Goal: Check status: Check status

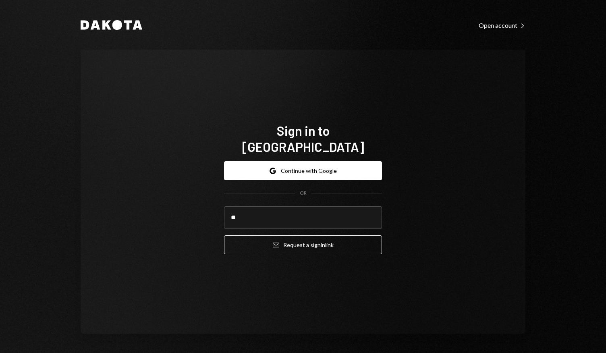
type input "*"
type input "**********"
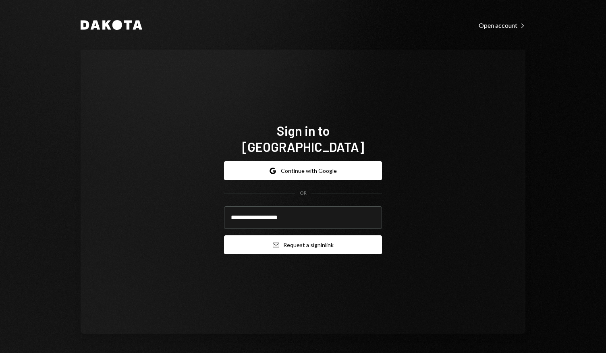
click at [291, 235] on button "Email Request a sign in link" at bounding box center [303, 244] width 158 height 19
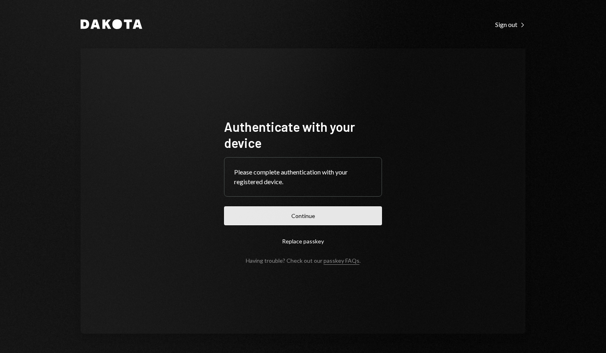
click at [293, 215] on button "Continue" at bounding box center [303, 215] width 158 height 19
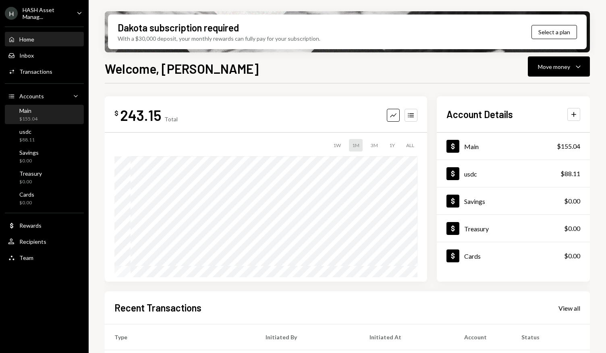
click at [43, 114] on div "Main $155.04" at bounding box center [44, 114] width 73 height 15
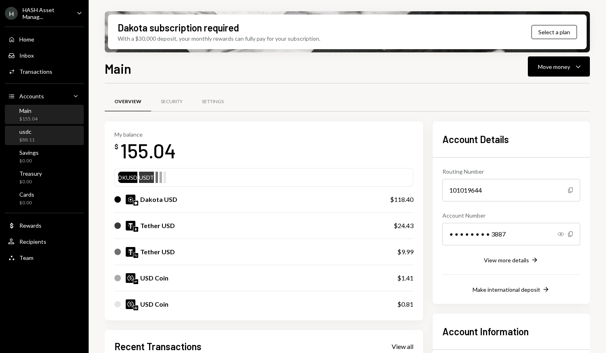
click at [39, 131] on div "usdc $88.11" at bounding box center [44, 135] width 73 height 15
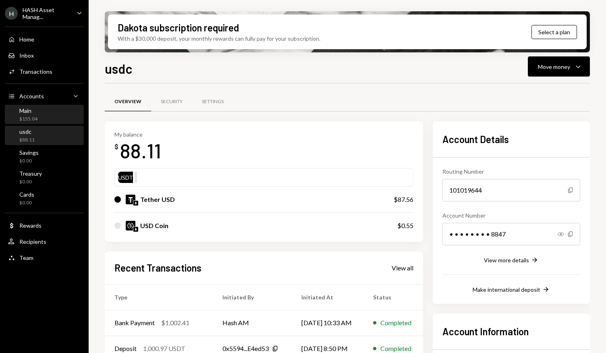
click at [47, 116] on div "Main $155.04" at bounding box center [44, 114] width 73 height 15
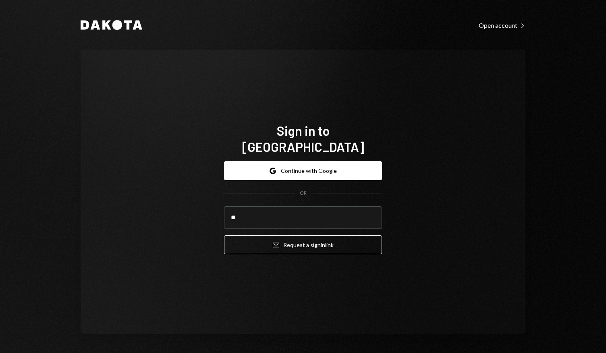
type input "**********"
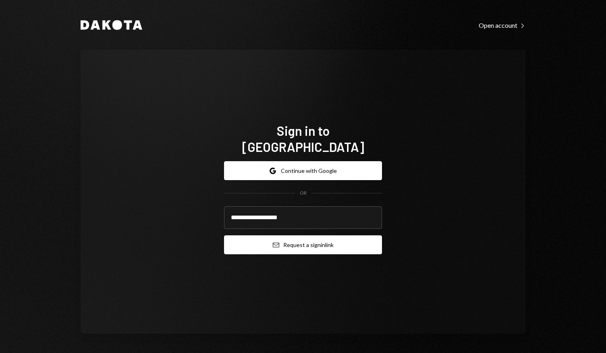
click at [300, 240] on button "Email Request a sign in link" at bounding box center [303, 244] width 158 height 19
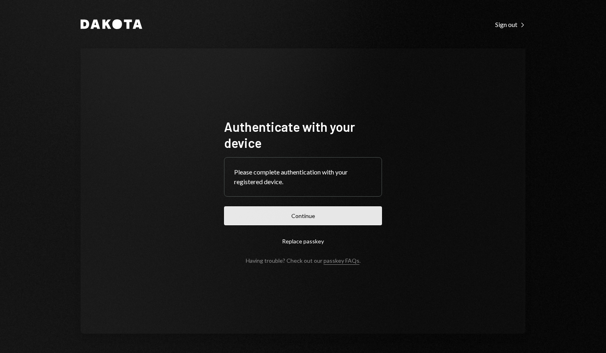
click at [267, 215] on button "Continue" at bounding box center [303, 215] width 158 height 19
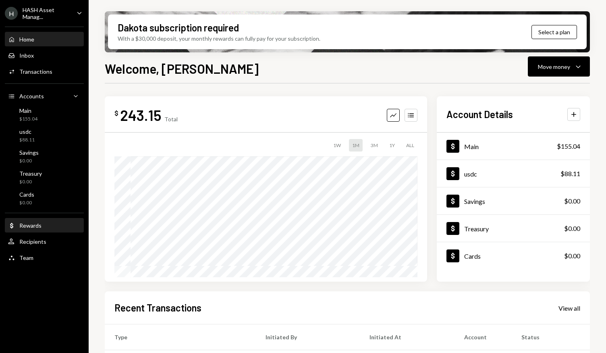
click at [35, 225] on div "Rewards" at bounding box center [30, 225] width 22 height 7
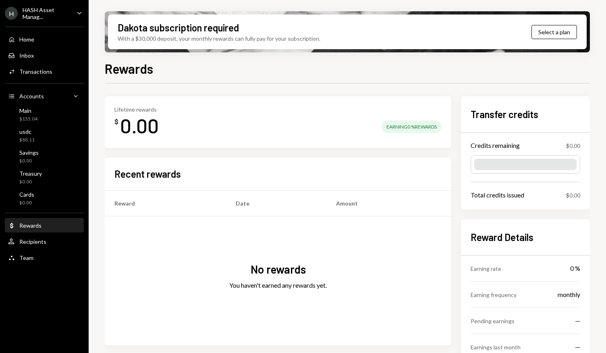
drag, startPoint x: 548, startPoint y: 28, endPoint x: 347, endPoint y: 81, distance: 207.6
click at [347, 81] on div "Rewards Lifetime rewards $ 0.00 Earning 0 % Rewards Recent rewards Reward Date …" at bounding box center [347, 230] width 485 height 342
click at [39, 109] on div "Main $155.04" at bounding box center [44, 114] width 73 height 15
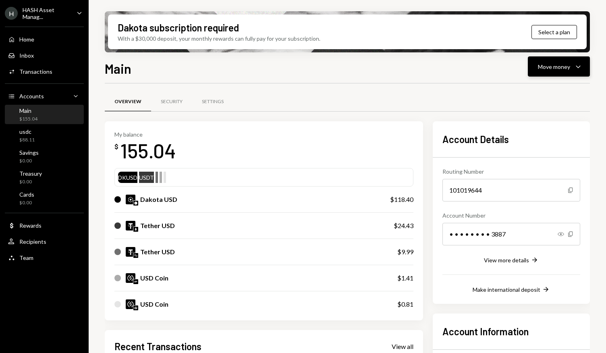
click at [582, 71] on icon "Caret Down" at bounding box center [579, 67] width 10 height 10
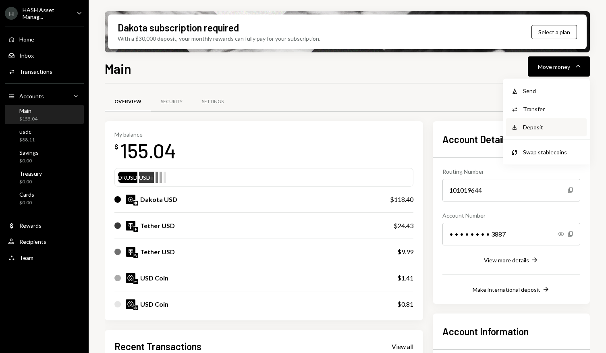
click at [548, 128] on div "Deposit" at bounding box center [552, 127] width 59 height 8
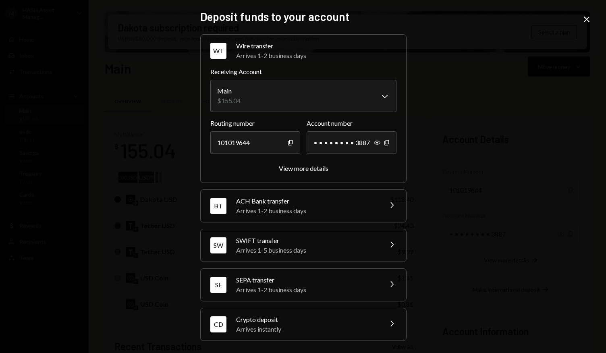
click at [343, 321] on div "Crypto deposit" at bounding box center [306, 320] width 141 height 10
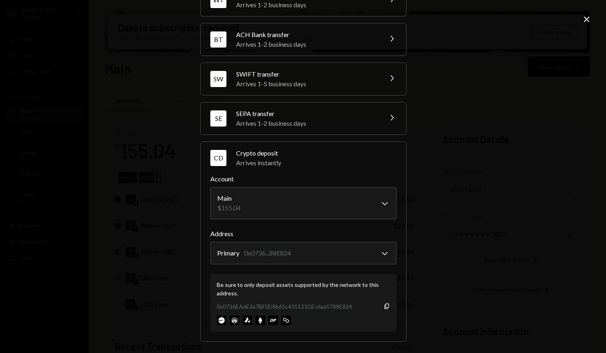
scroll to position [50, 0]
click at [379, 253] on body "H HASH Asset Manag... Caret Down Home Home Inbox Inbox Activities Transactions …" at bounding box center [303, 176] width 606 height 353
click at [413, 244] on div "**********" at bounding box center [303, 126] width 225 height 353
click at [436, 235] on div "**********" at bounding box center [303, 176] width 606 height 353
click at [587, 18] on icon "Close" at bounding box center [587, 20] width 10 height 10
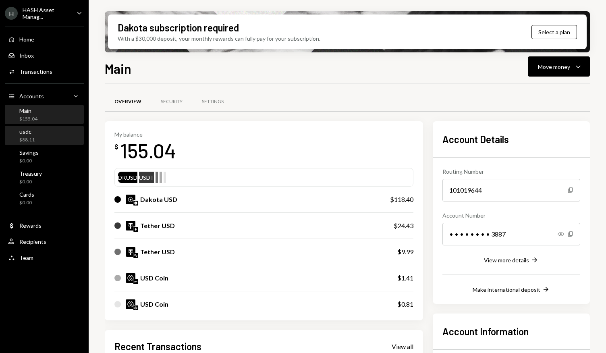
click at [27, 134] on div "usdc" at bounding box center [26, 131] width 15 height 7
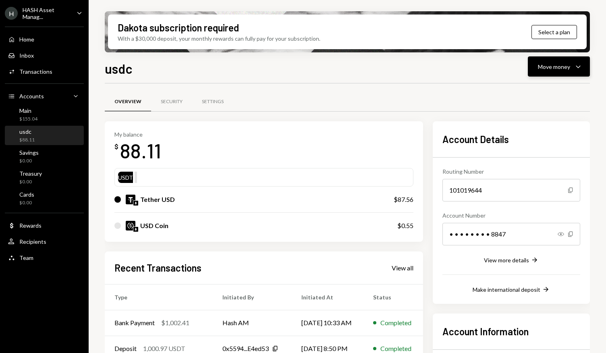
click at [580, 66] on icon "button" at bounding box center [578, 67] width 4 height 2
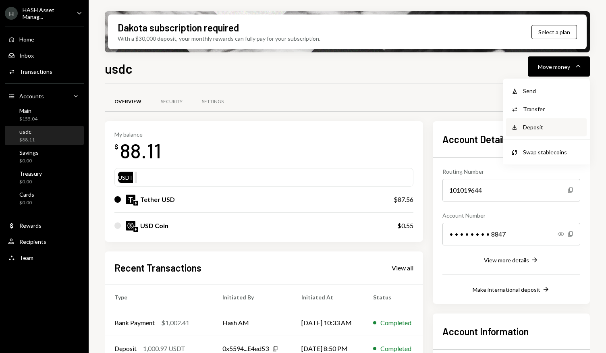
click at [538, 129] on div "Deposit" at bounding box center [552, 127] width 59 height 8
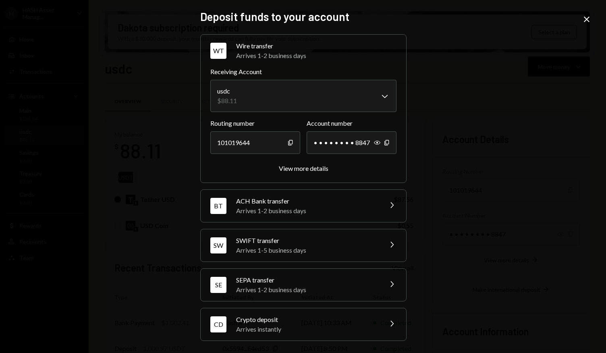
click at [326, 315] on div "Crypto deposit" at bounding box center [306, 320] width 141 height 10
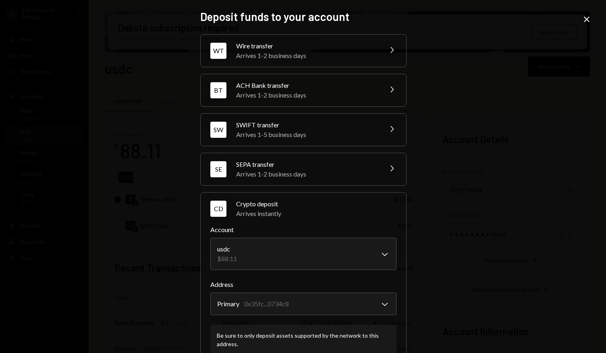
click at [585, 19] on icon "Close" at bounding box center [587, 20] width 10 height 10
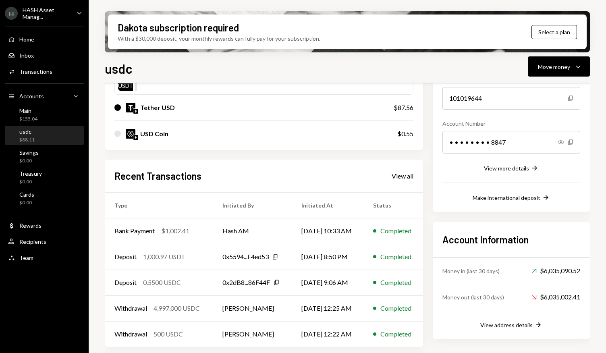
scroll to position [92, 0]
click at [401, 175] on div "View all" at bounding box center [403, 176] width 22 height 8
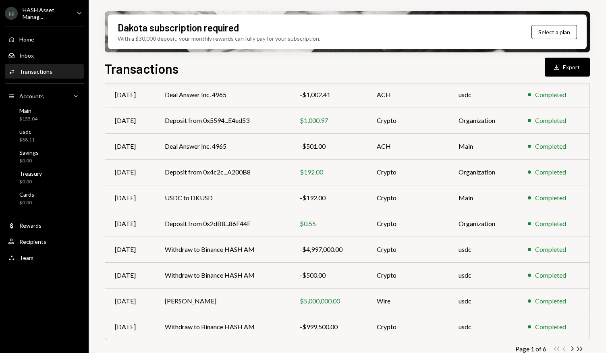
scroll to position [106, 0]
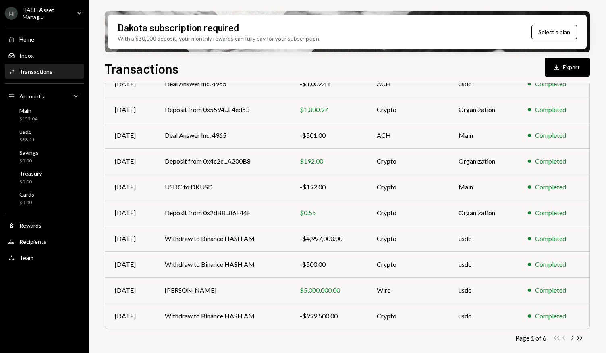
click at [572, 339] on icon "Chevron Right" at bounding box center [572, 338] width 8 height 8
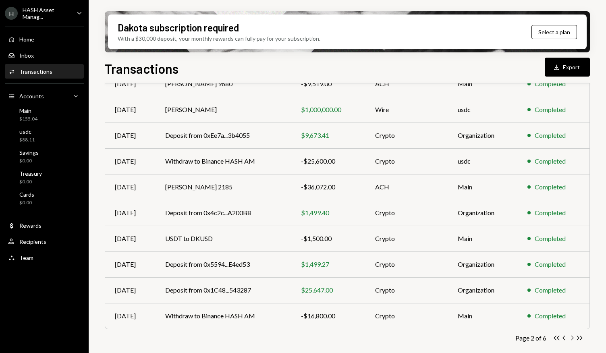
click at [573, 337] on icon "Chevron Right" at bounding box center [572, 338] width 8 height 8
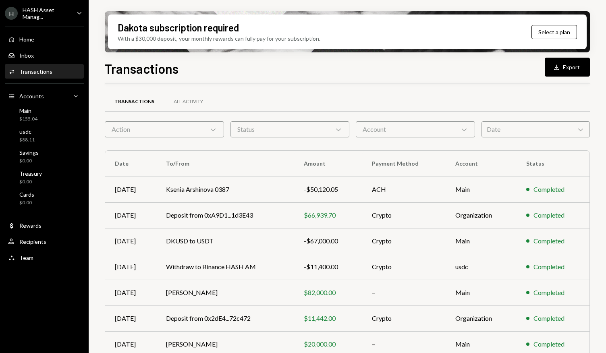
scroll to position [28, 0]
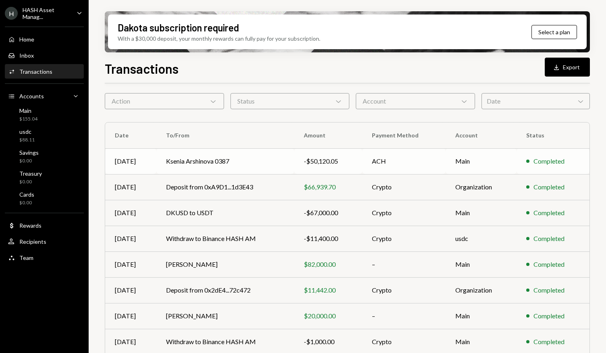
click at [279, 165] on td "Ksenia Arshinova 0387" at bounding box center [225, 161] width 138 height 26
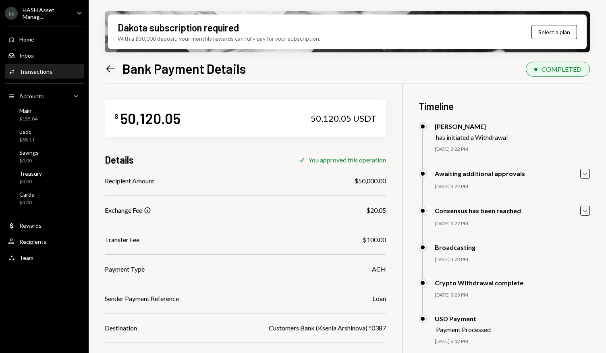
click at [109, 68] on icon "Left Arrow" at bounding box center [110, 68] width 11 height 11
